Goal: Navigation & Orientation: Find specific page/section

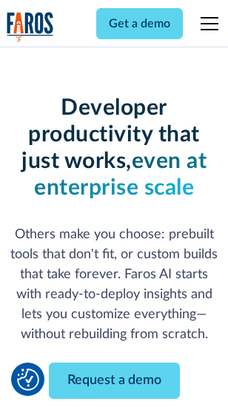
scroll to position [177, 0]
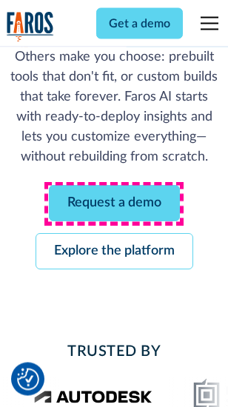
click at [114, 204] on link "Request a demo" at bounding box center [114, 204] width 131 height 36
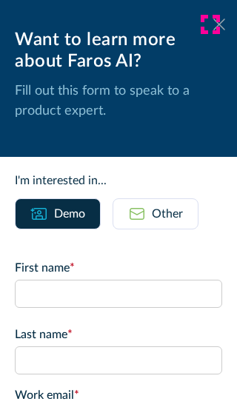
click at [213, 24] on icon at bounding box center [219, 24] width 12 height 11
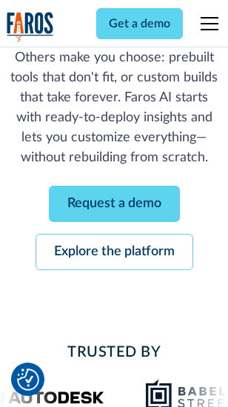
scroll to position [225, 0]
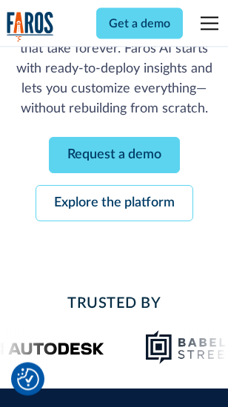
click at [114, 204] on link "Explore the platform" at bounding box center [115, 204] width 158 height 36
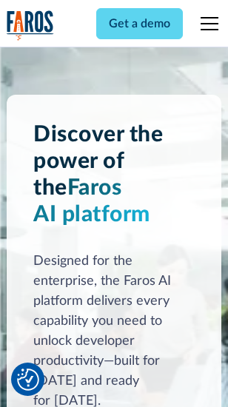
scroll to position [11275, 0]
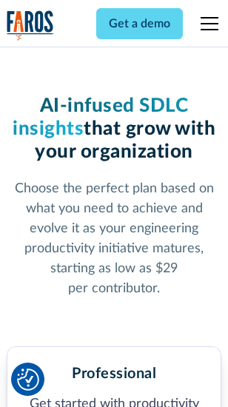
scroll to position [2346, 0]
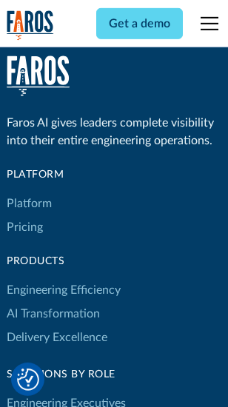
click at [29, 204] on link "Platform" at bounding box center [29, 204] width 45 height 24
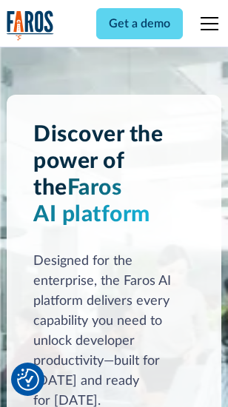
scroll to position [11750, 0]
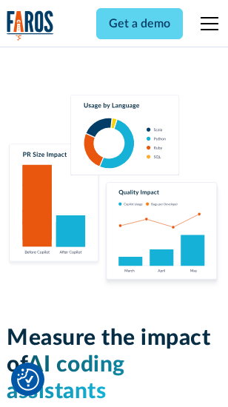
scroll to position [9240, 0]
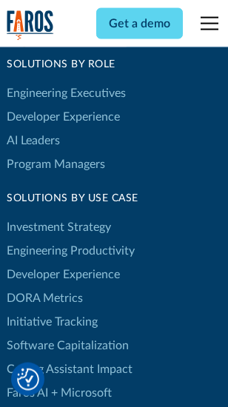
click at [44, 286] on link "DORA Metrics" at bounding box center [45, 298] width 76 height 24
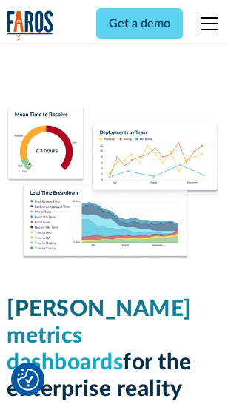
scroll to position [6553, 0]
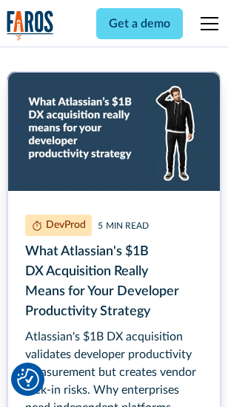
scroll to position [6712, 0]
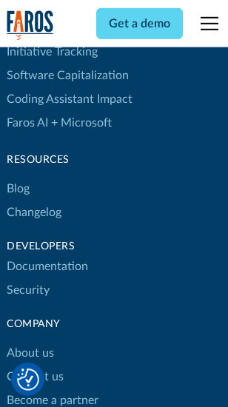
click at [34, 204] on link "Changelog" at bounding box center [34, 213] width 55 height 24
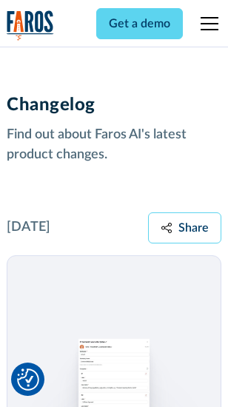
scroll to position [18150, 0]
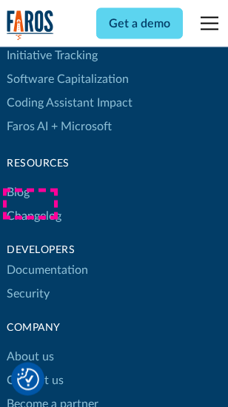
click at [30, 346] on link "About us" at bounding box center [30, 358] width 47 height 24
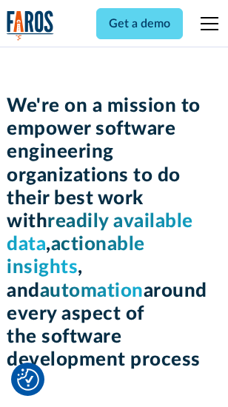
scroll to position [5119, 0]
